Goal: Register for event/course

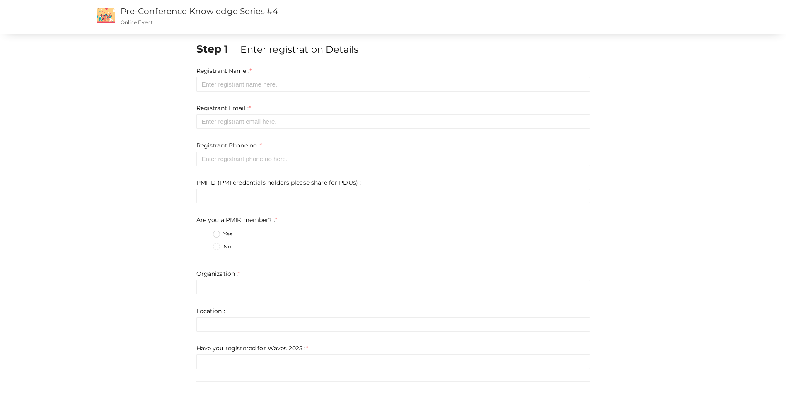
click at [390, 92] on form "Registrant Name : * Required. Invalid email Invalid phone number Invalid Format…" at bounding box center [393, 218] width 394 height 303
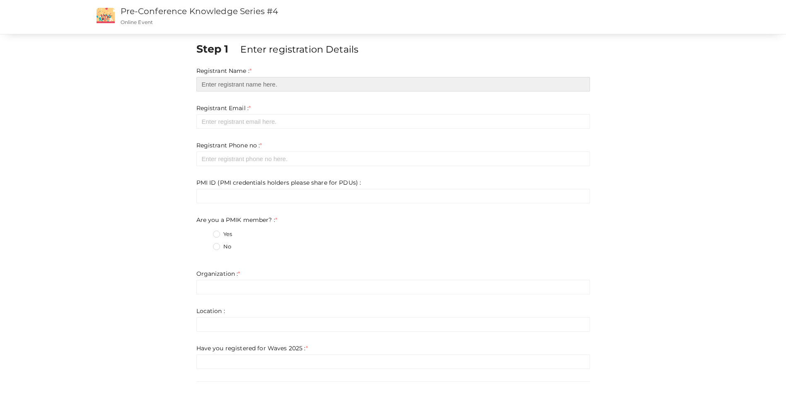
click at [385, 85] on input "text" at bounding box center [393, 84] width 394 height 15
type input "[PERSON_NAME]"
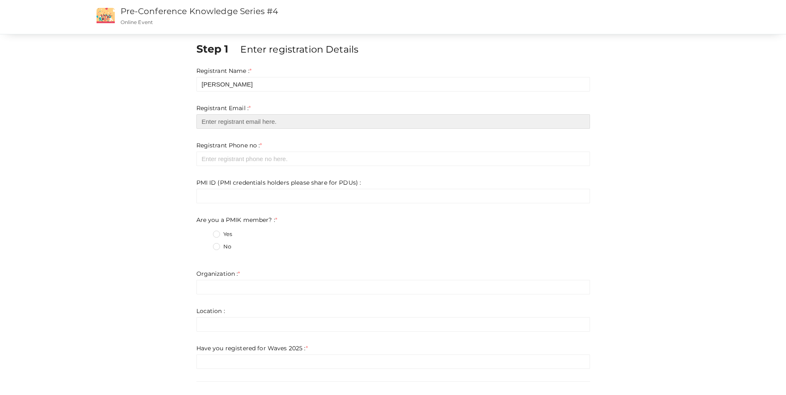
type input "[EMAIL_ADDRESS][DOMAIN_NAME]"
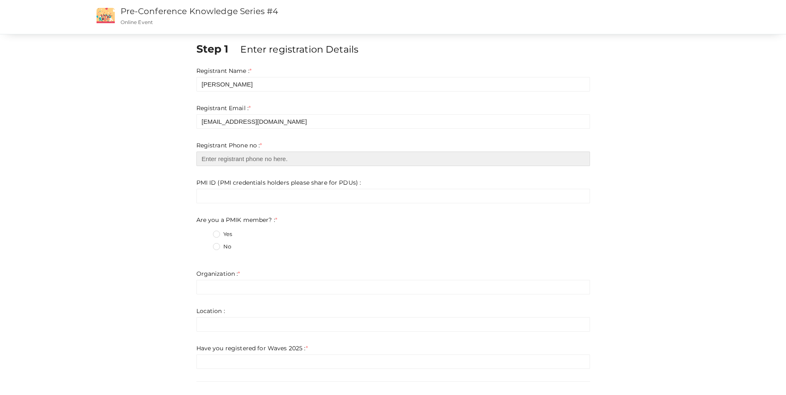
type input "971523908617"
type input "5318017"
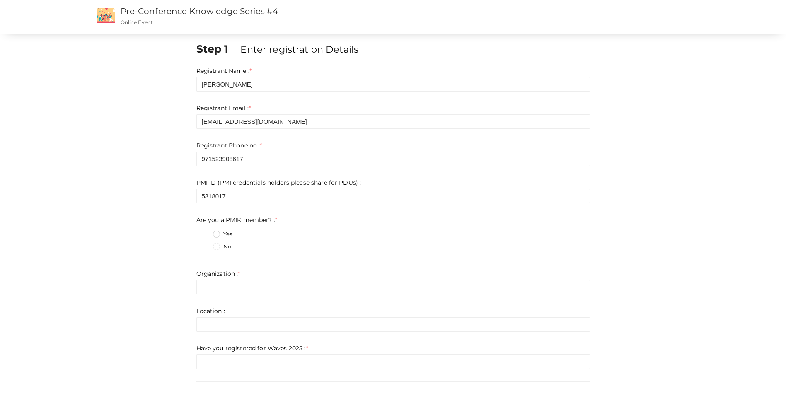
type input "NMDC Energy"
type input "[GEOGRAPHIC_DATA]"
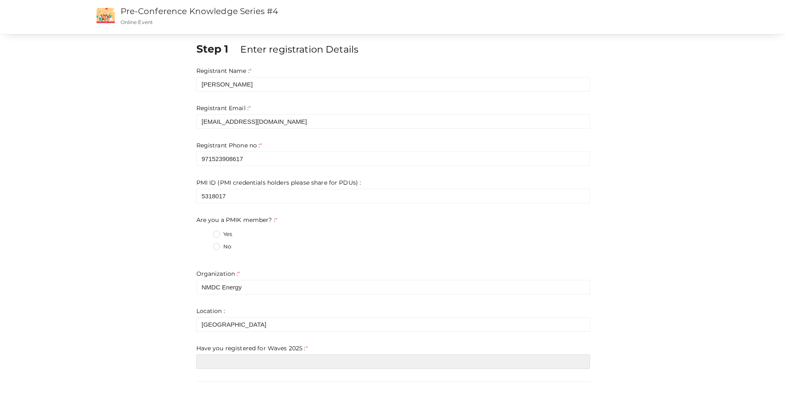
type input "no"
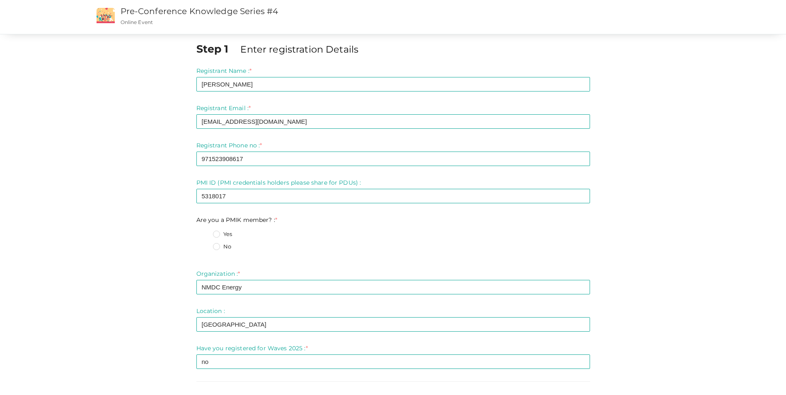
click at [224, 234] on label "Yes" at bounding box center [222, 234] width 19 height 8
click at [205, 232] on member\?\+0 "Yes" at bounding box center [205, 232] width 0 height 0
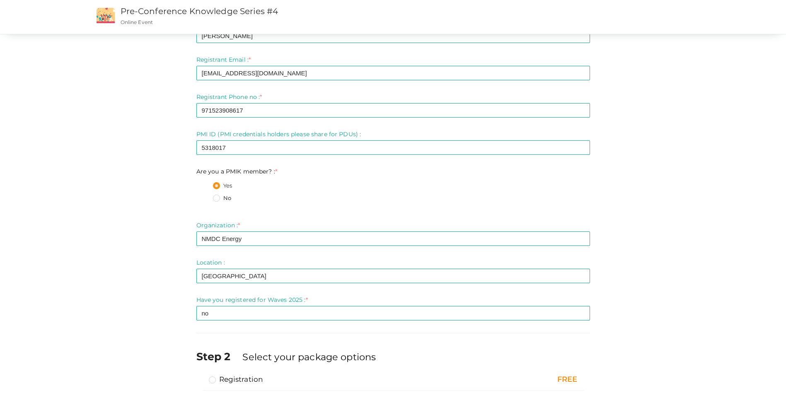
scroll to position [101, 0]
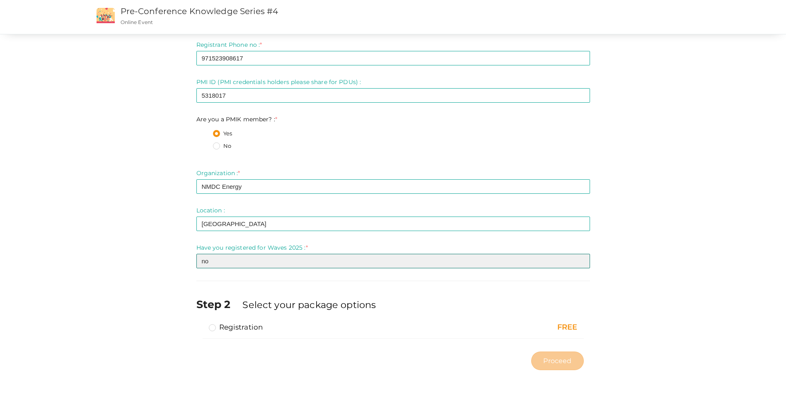
drag, startPoint x: 296, startPoint y: 258, endPoint x: 172, endPoint y: 263, distance: 124.4
click at [172, 263] on div "Step 1 Enter registration Details Registrant Name : * Ajo [PERSON_NAME] Require…" at bounding box center [393, 158] width 622 height 434
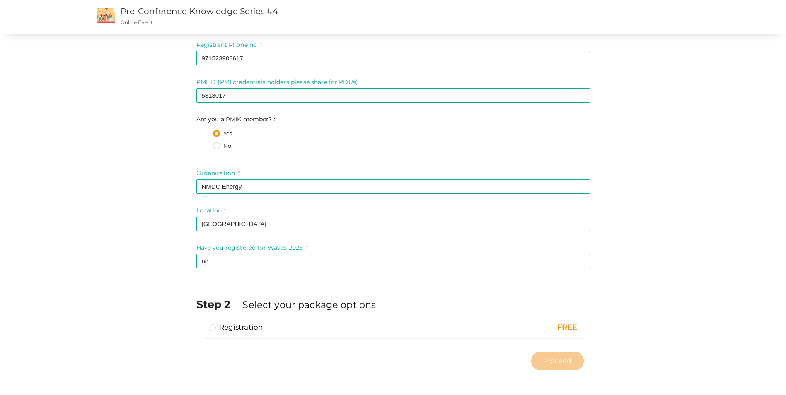
click at [611, 304] on div "Step 1 Enter registration Details Registrant Name : * Ajo [PERSON_NAME] Require…" at bounding box center [393, 158] width 622 height 434
click at [213, 326] on label "Registration" at bounding box center [236, 327] width 54 height 10
click at [201, 324] on input "Registration" at bounding box center [201, 324] width 0 height 0
click at [560, 366] on button "Proceed" at bounding box center [557, 361] width 52 height 19
